Goal: Communication & Community: Share content

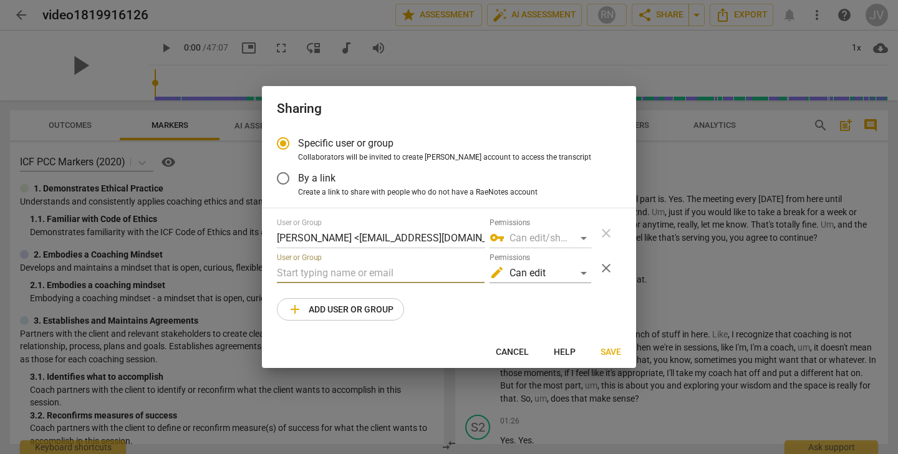
click at [517, 350] on span "Cancel" at bounding box center [512, 352] width 33 height 12
radio input "false"
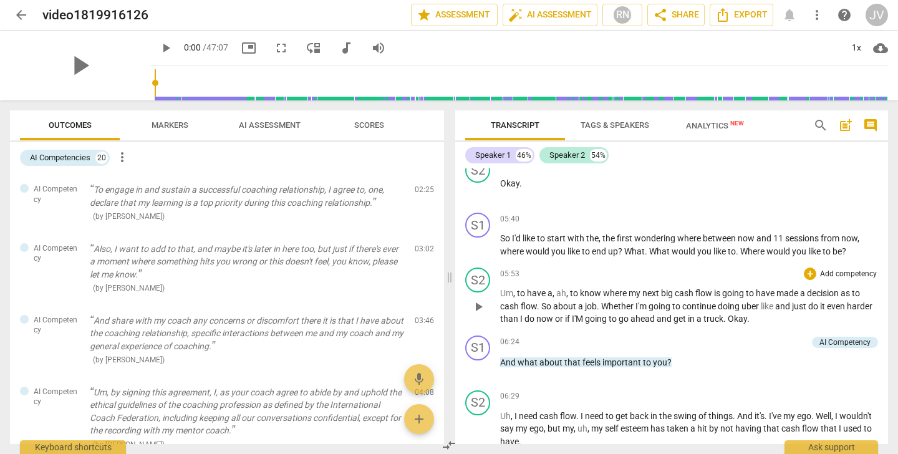
scroll to position [1777, 0]
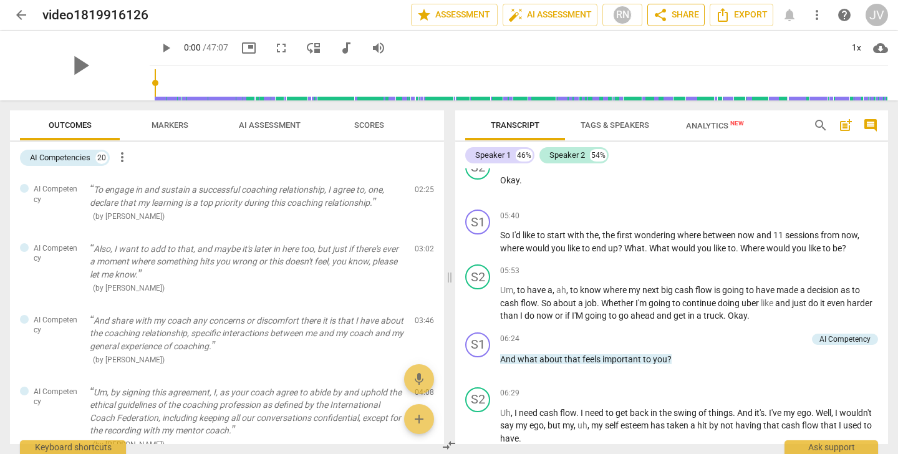
click at [689, 16] on span "share Share" at bounding box center [676, 14] width 46 height 15
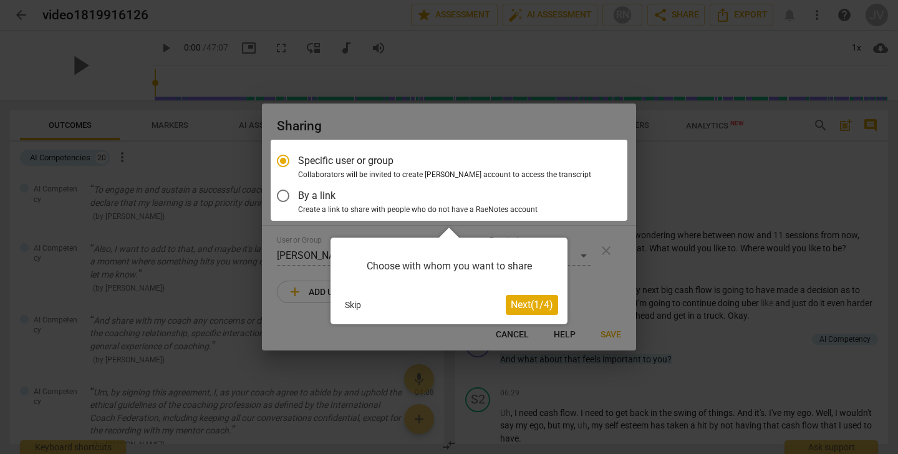
click at [355, 307] on button "Skip" at bounding box center [353, 305] width 26 height 19
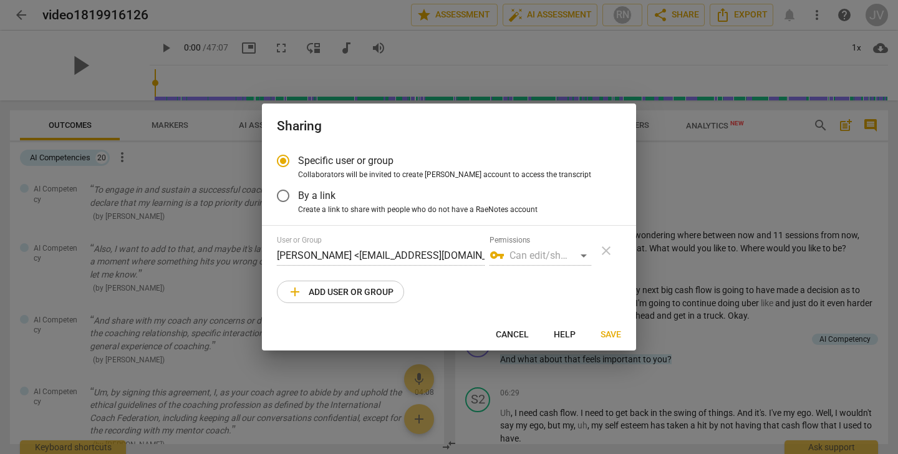
click at [362, 293] on span "add Add user or group" at bounding box center [341, 291] width 106 height 15
radio input "false"
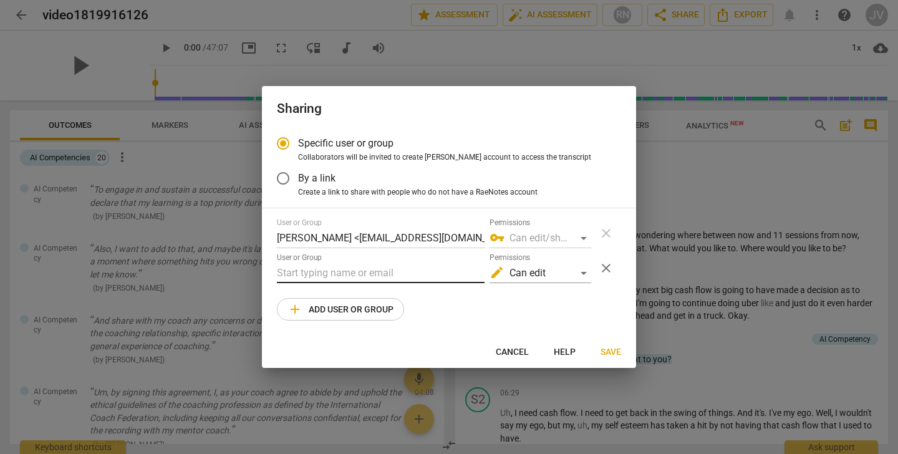
click at [313, 269] on input "text" at bounding box center [381, 273] width 208 height 20
type input "Barb.Eisele@newfieldnetwork.com"
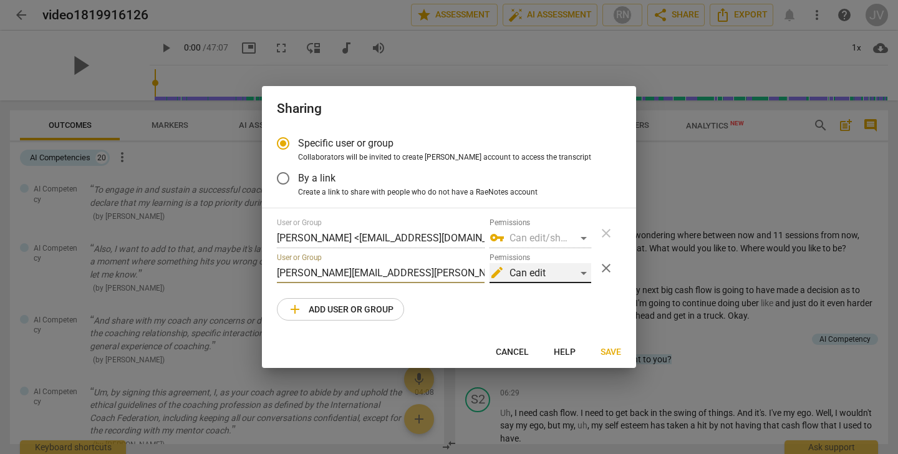
click at [584, 275] on div "edit Can edit" at bounding box center [541, 273] width 102 height 20
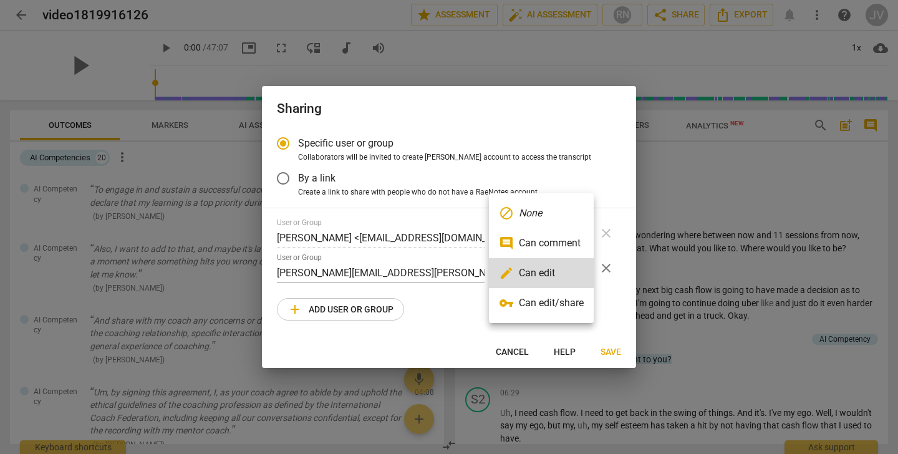
click at [555, 238] on li "comment Can comment" at bounding box center [541, 243] width 105 height 30
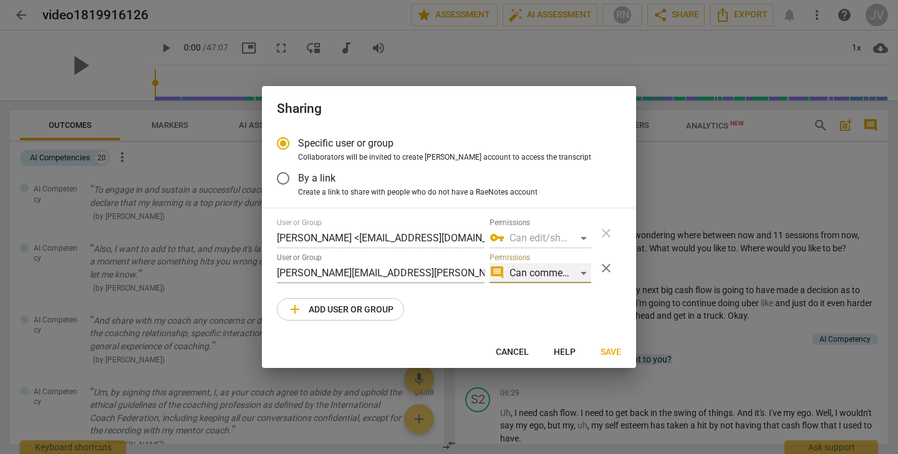
click at [578, 273] on div "comment Can comment" at bounding box center [541, 273] width 102 height 20
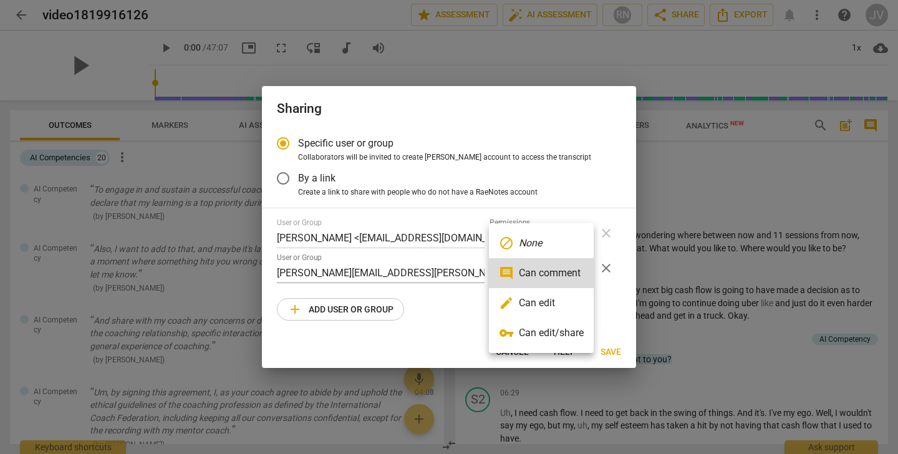
click at [569, 301] on li "edit Can edit" at bounding box center [541, 303] width 105 height 30
radio input "false"
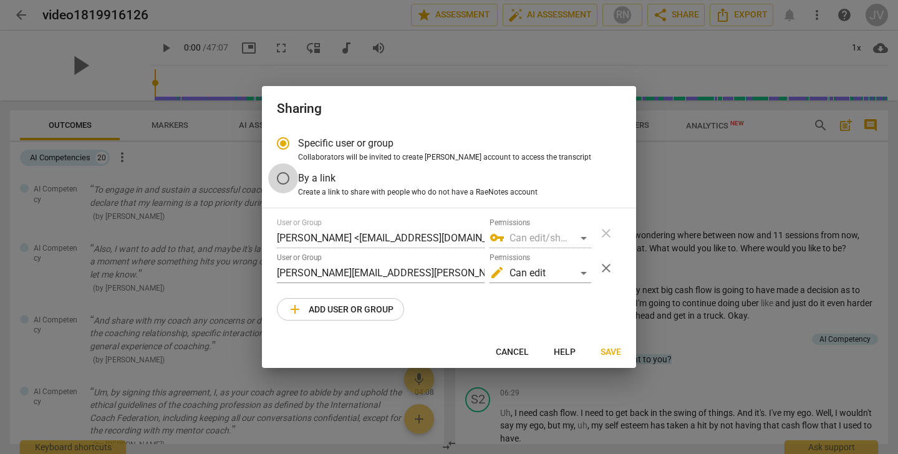
click at [286, 179] on input "By a link" at bounding box center [283, 178] width 30 height 30
radio input "false"
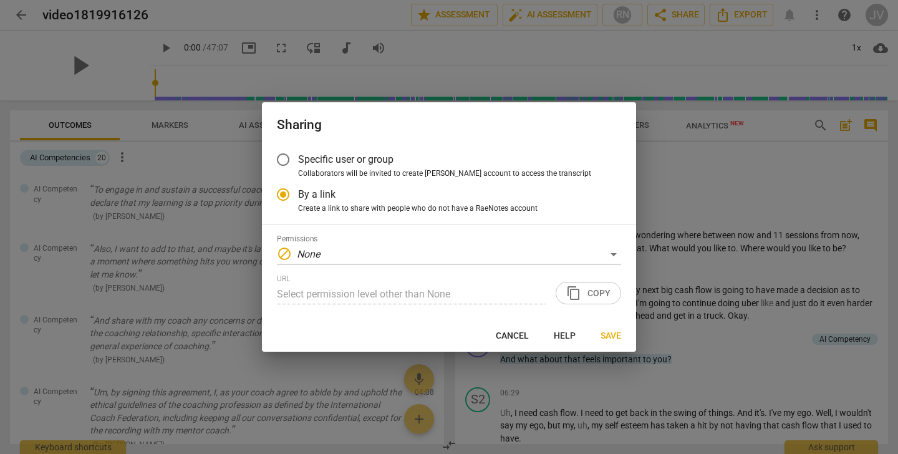
click at [355, 285] on input "Select permission level other than None" at bounding box center [411, 294] width 269 height 20
click at [359, 291] on input "Select permission level other than None" at bounding box center [411, 294] width 269 height 20
click at [286, 159] on input "Specific user or group" at bounding box center [283, 160] width 30 height 30
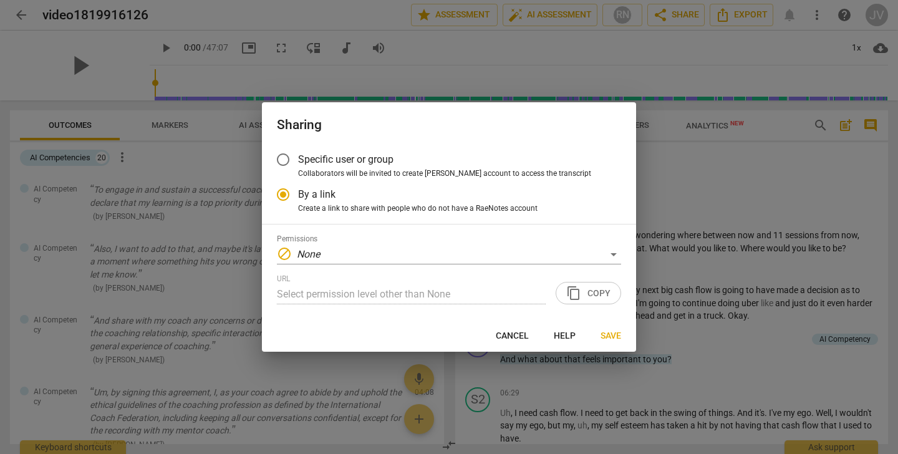
radio input "false"
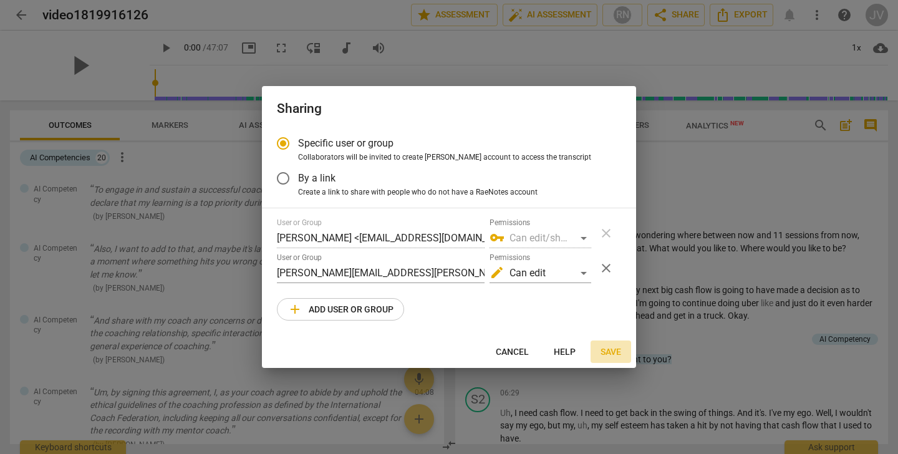
click at [615, 352] on span "Save" at bounding box center [611, 352] width 21 height 12
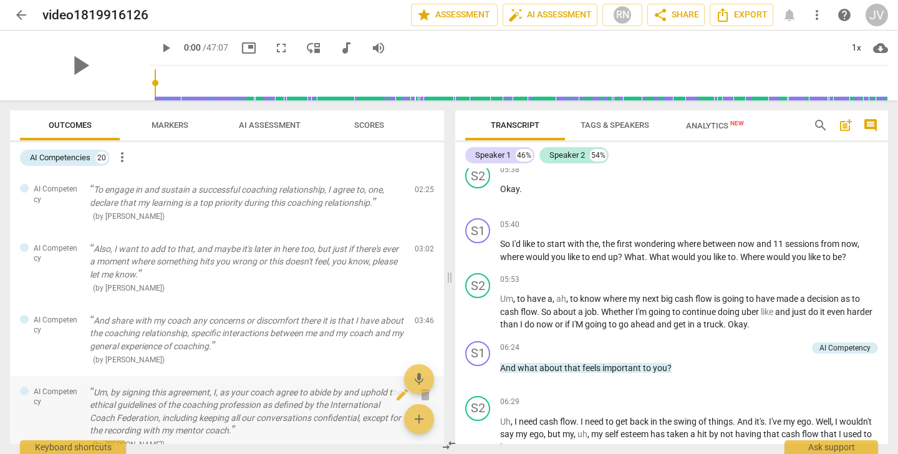
scroll to position [1767, 0]
